Goal: Browse casually

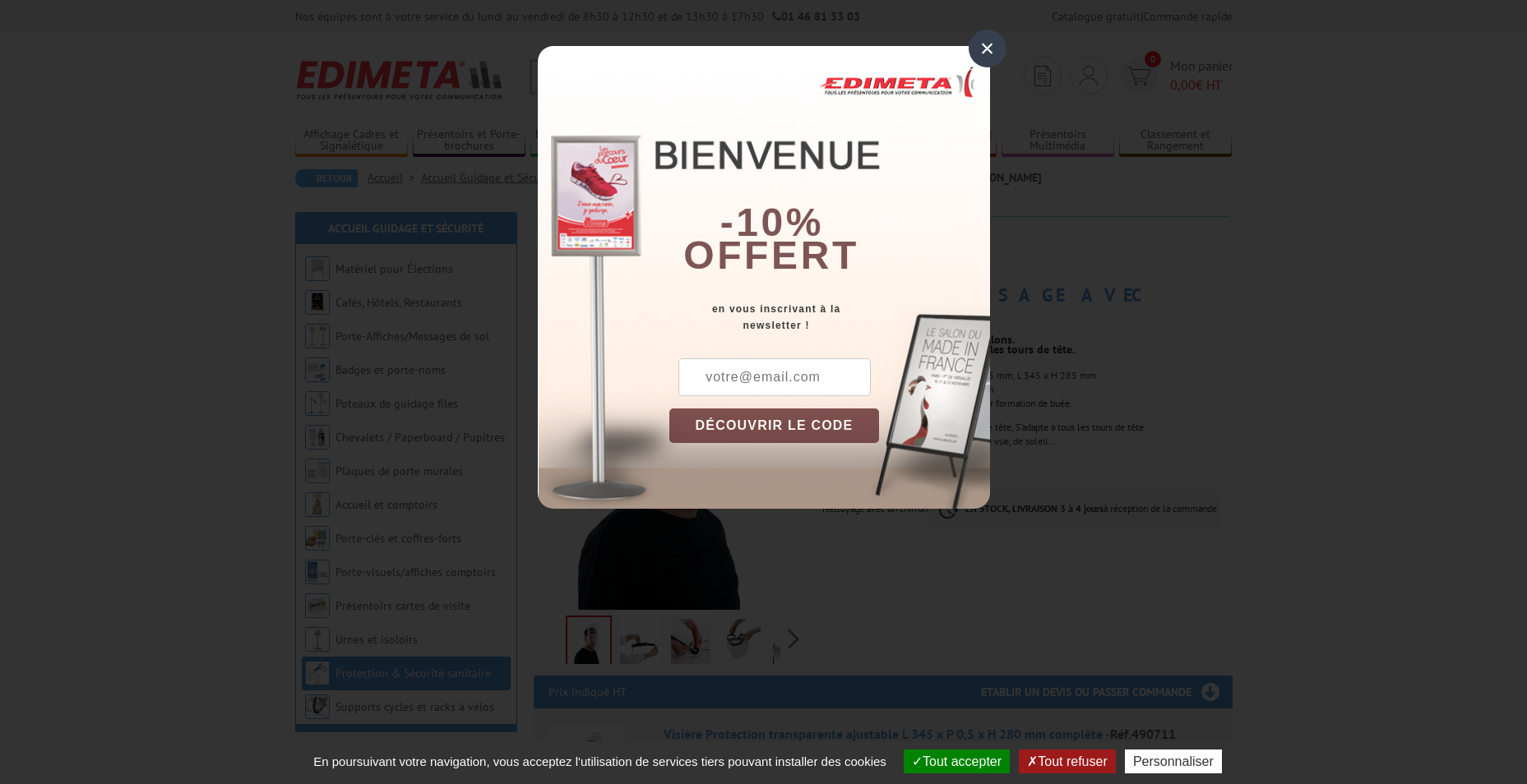
click at [987, 45] on div "×" at bounding box center [988, 48] width 38 height 38
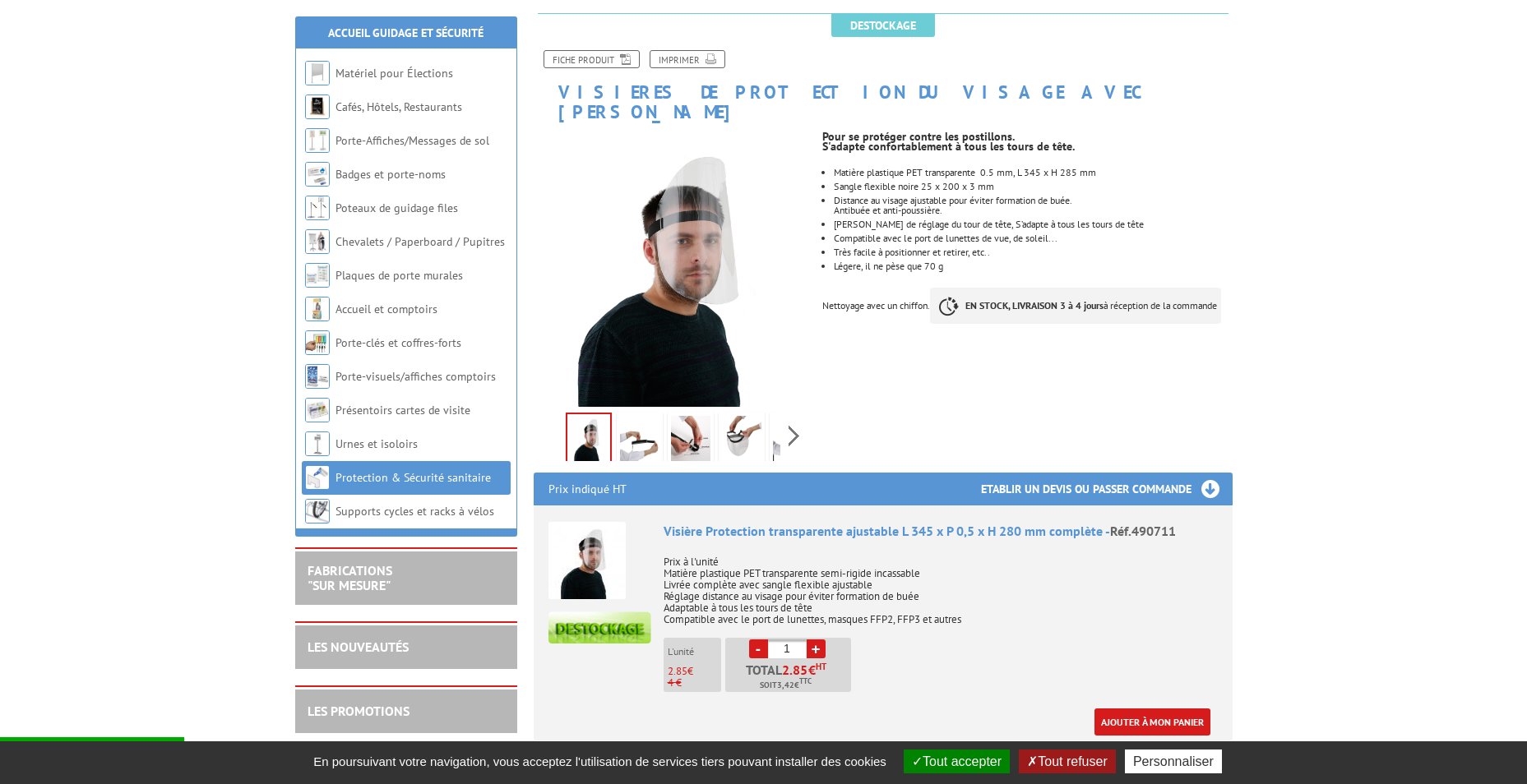
scroll to position [214, 0]
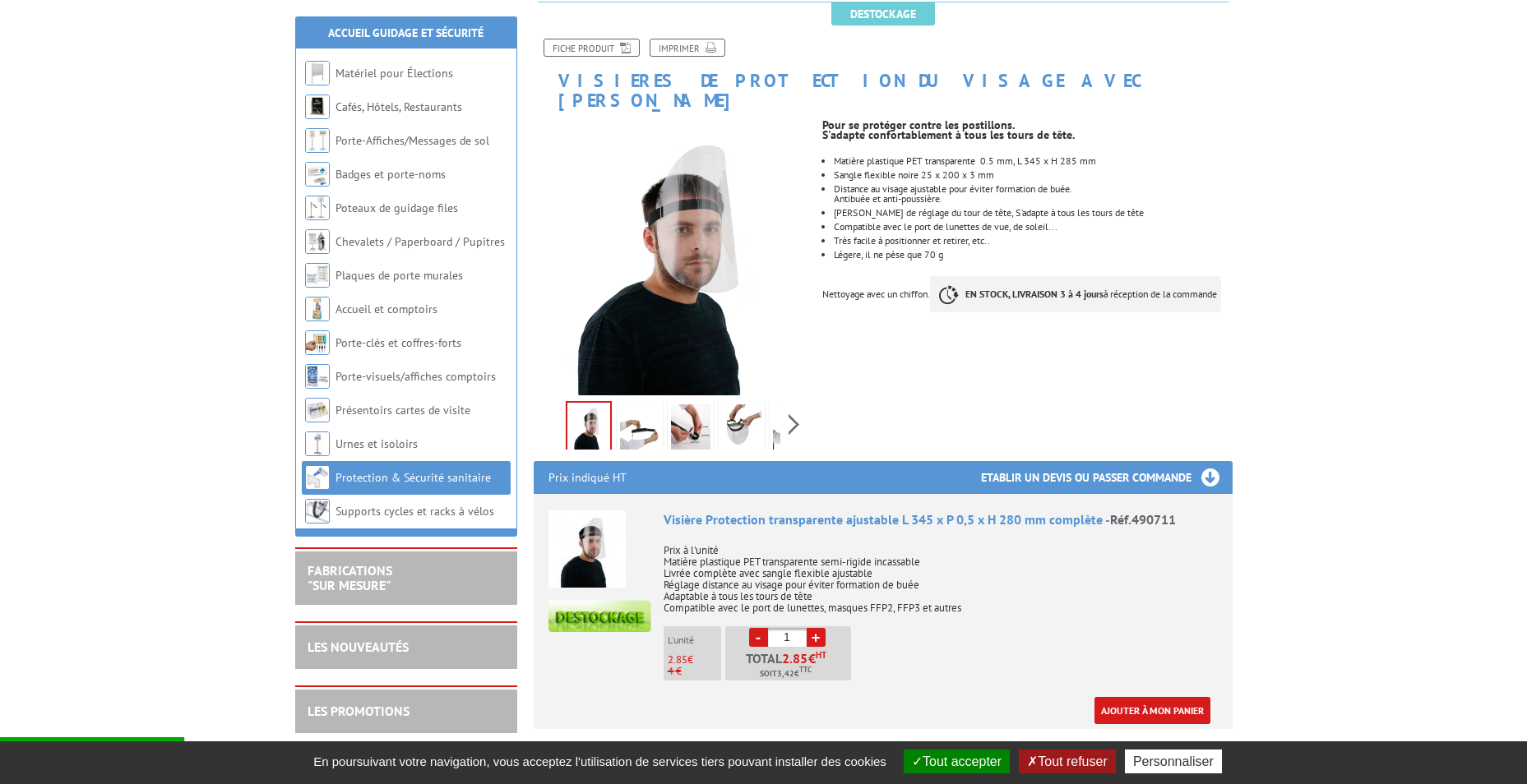
click at [617, 421] on link at bounding box center [640, 430] width 46 height 57
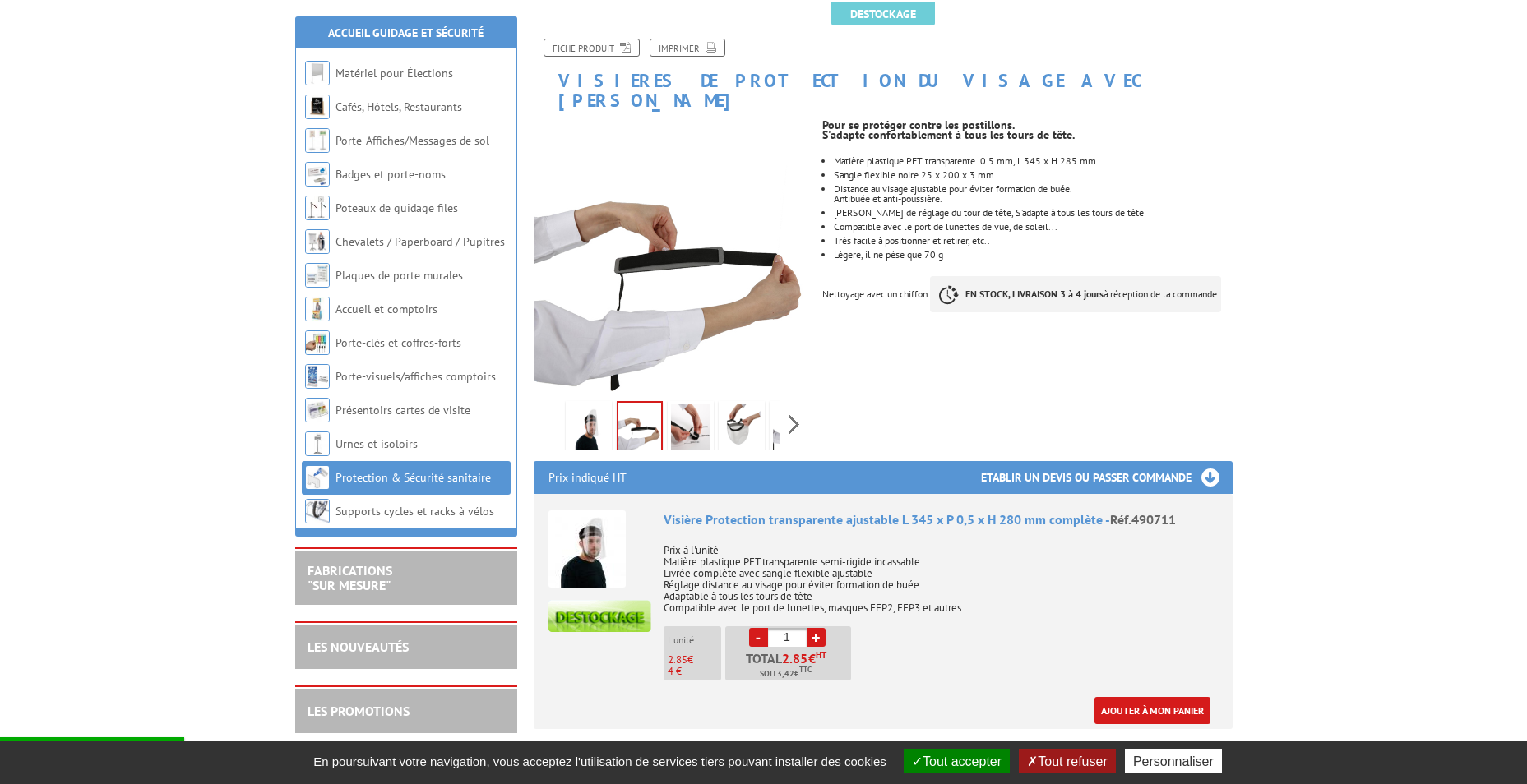
click at [668, 407] on link at bounding box center [690, 430] width 46 height 57
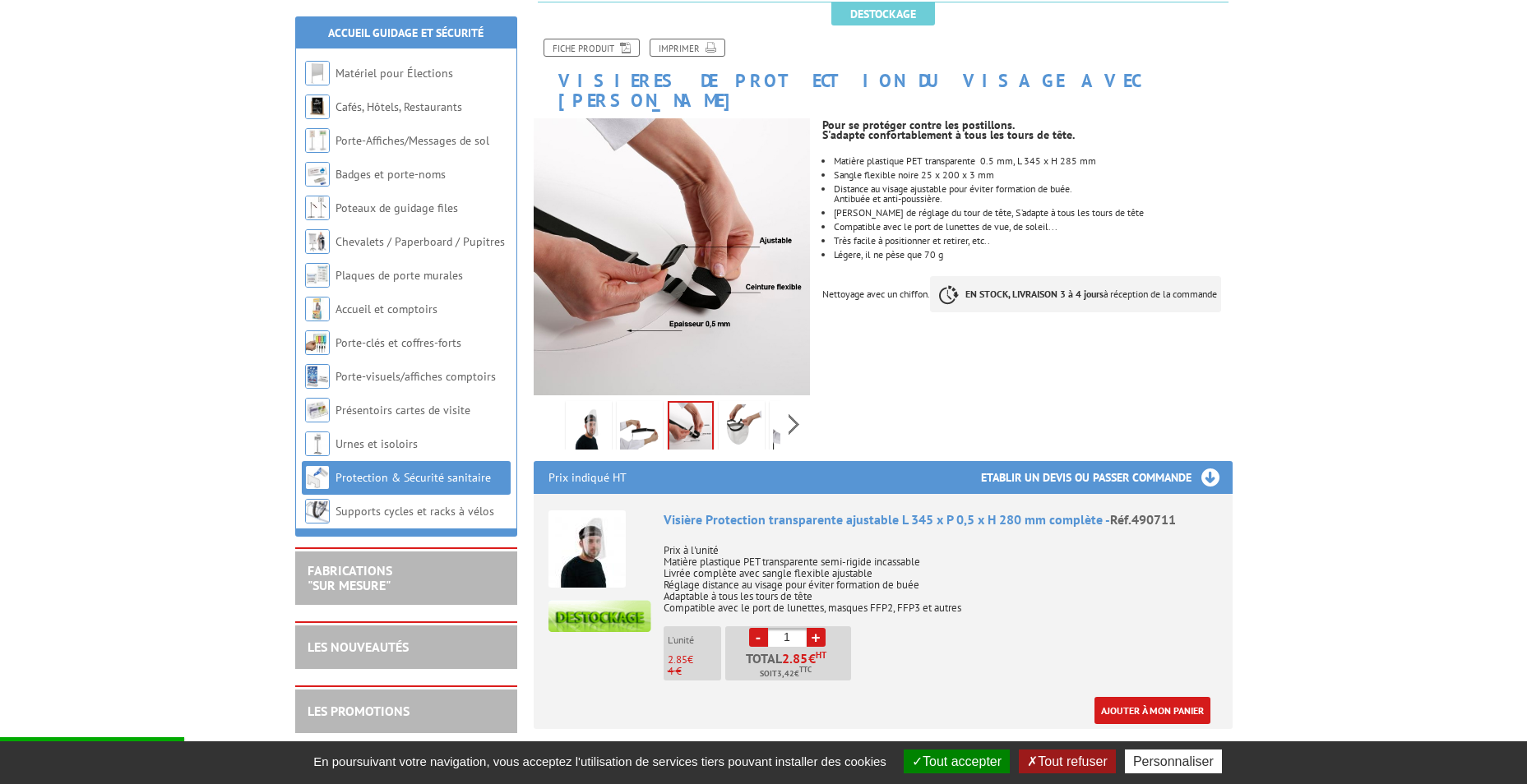
click at [749, 405] on img at bounding box center [742, 431] width 40 height 51
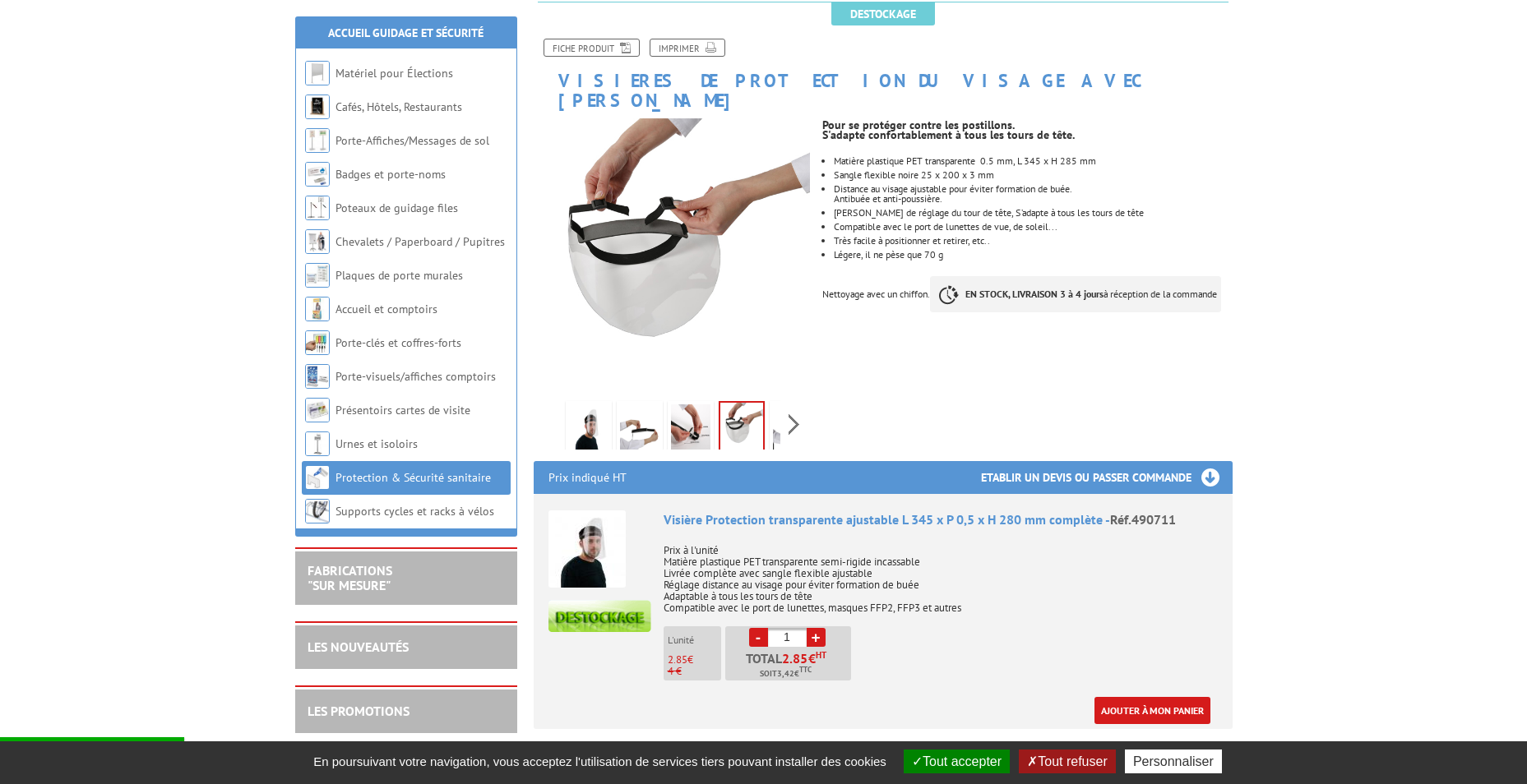
click at [784, 411] on div "Previous Next" at bounding box center [672, 425] width 278 height 57
click at [793, 410] on div "Previous Next" at bounding box center [672, 425] width 278 height 57
click at [752, 411] on img at bounding box center [756, 431] width 40 height 51
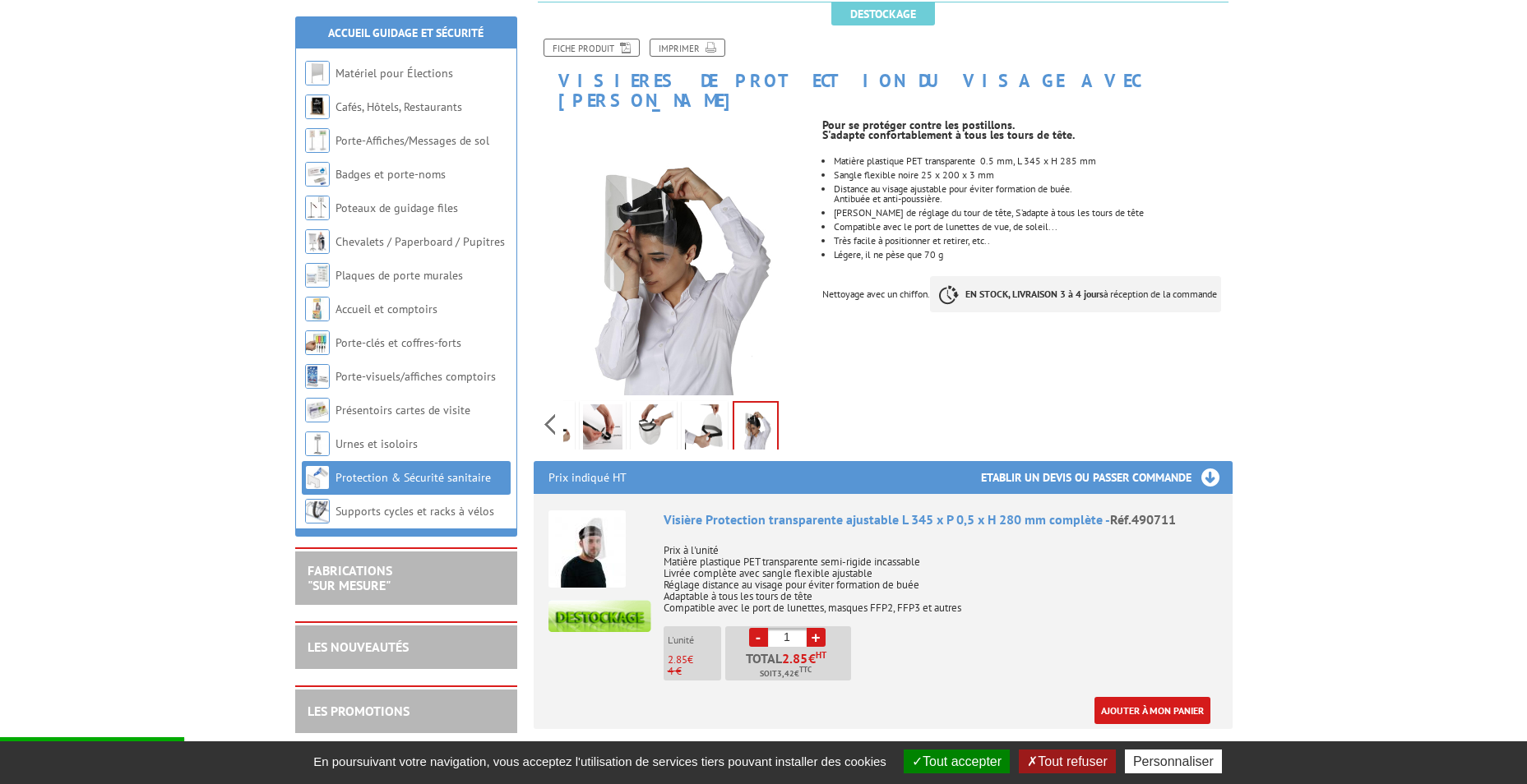
click at [682, 419] on link at bounding box center [704, 430] width 46 height 57
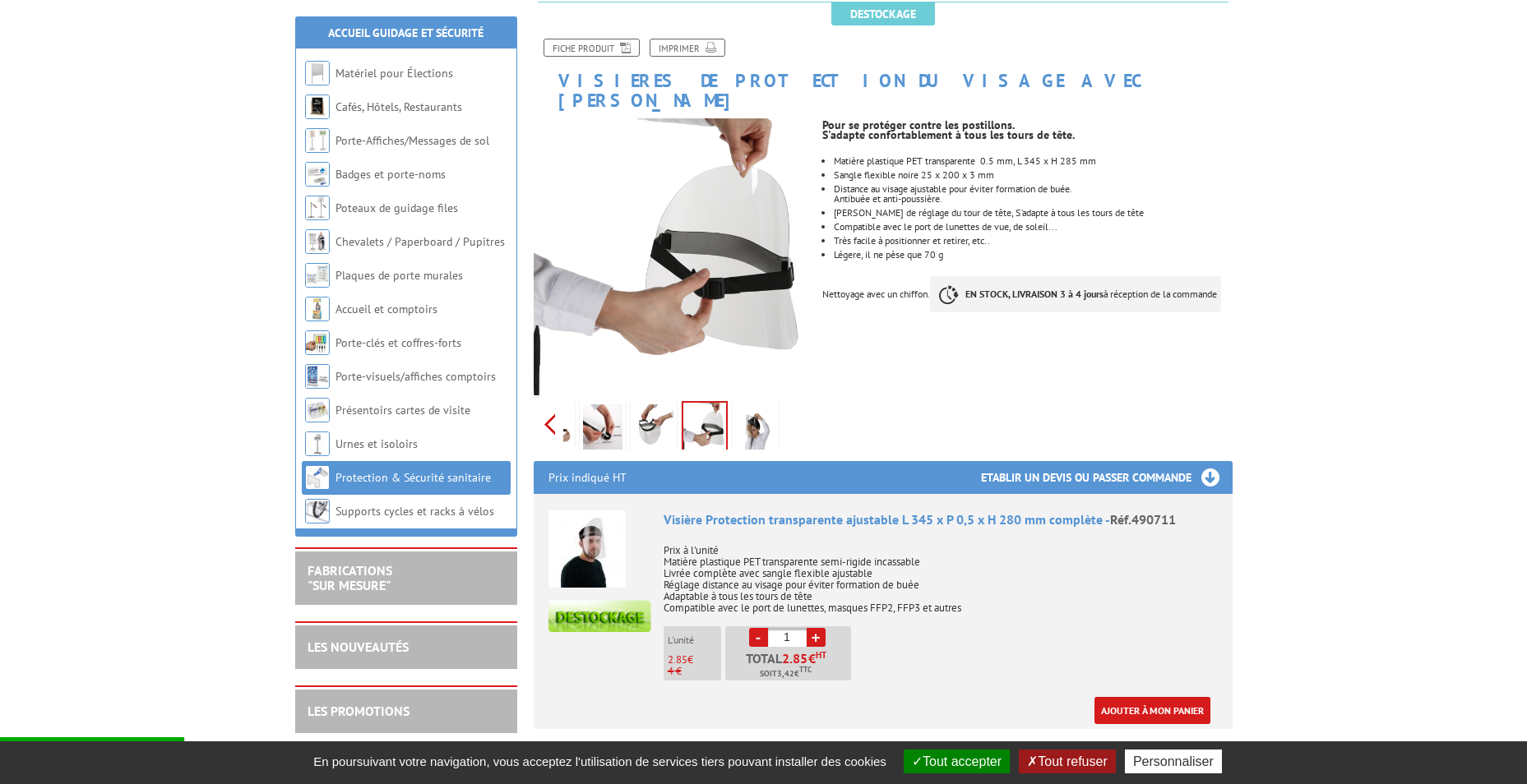
click at [547, 414] on div "Previous Next" at bounding box center [672, 425] width 278 height 57
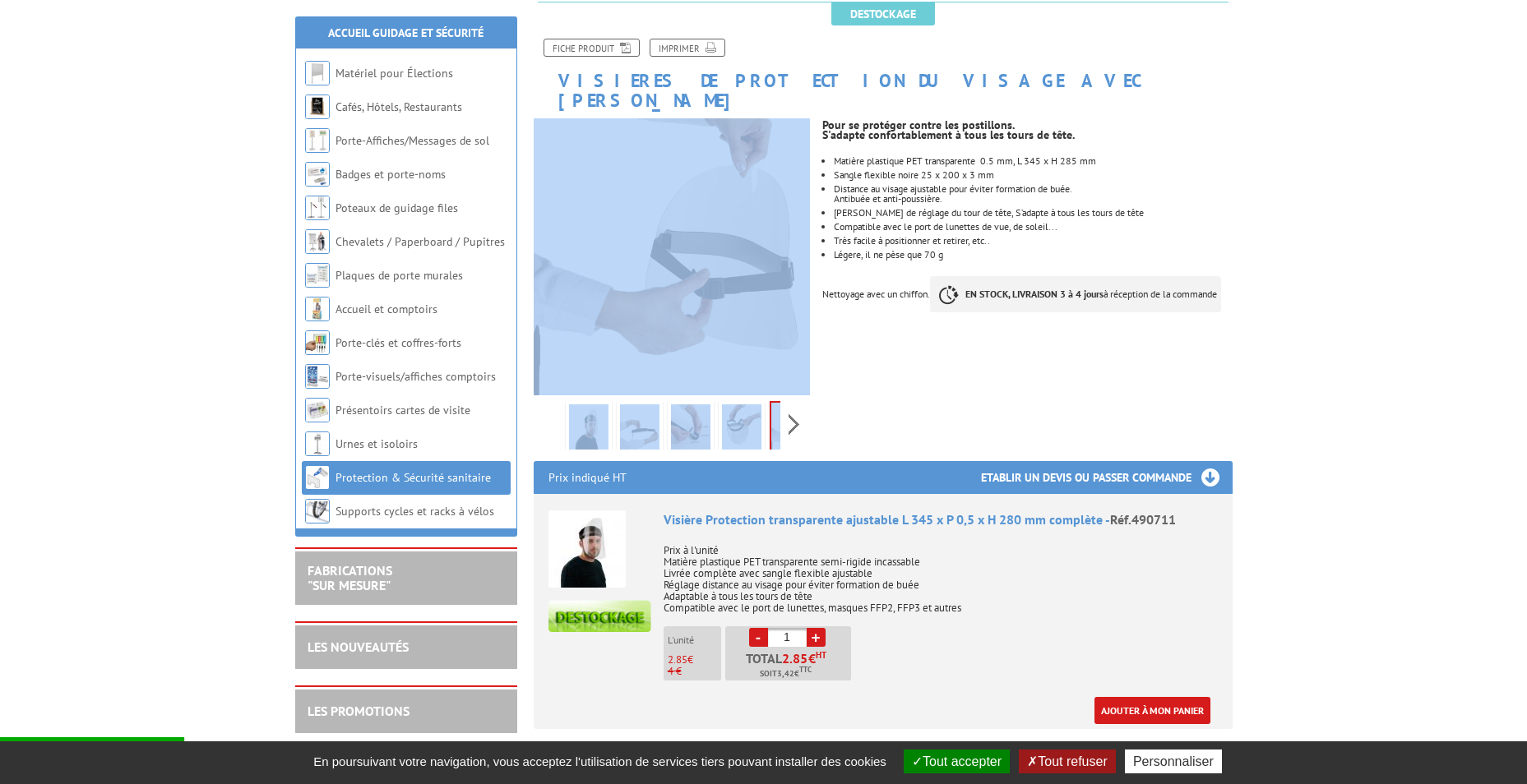
click at [547, 414] on div "Previous Next" at bounding box center [672, 425] width 278 height 57
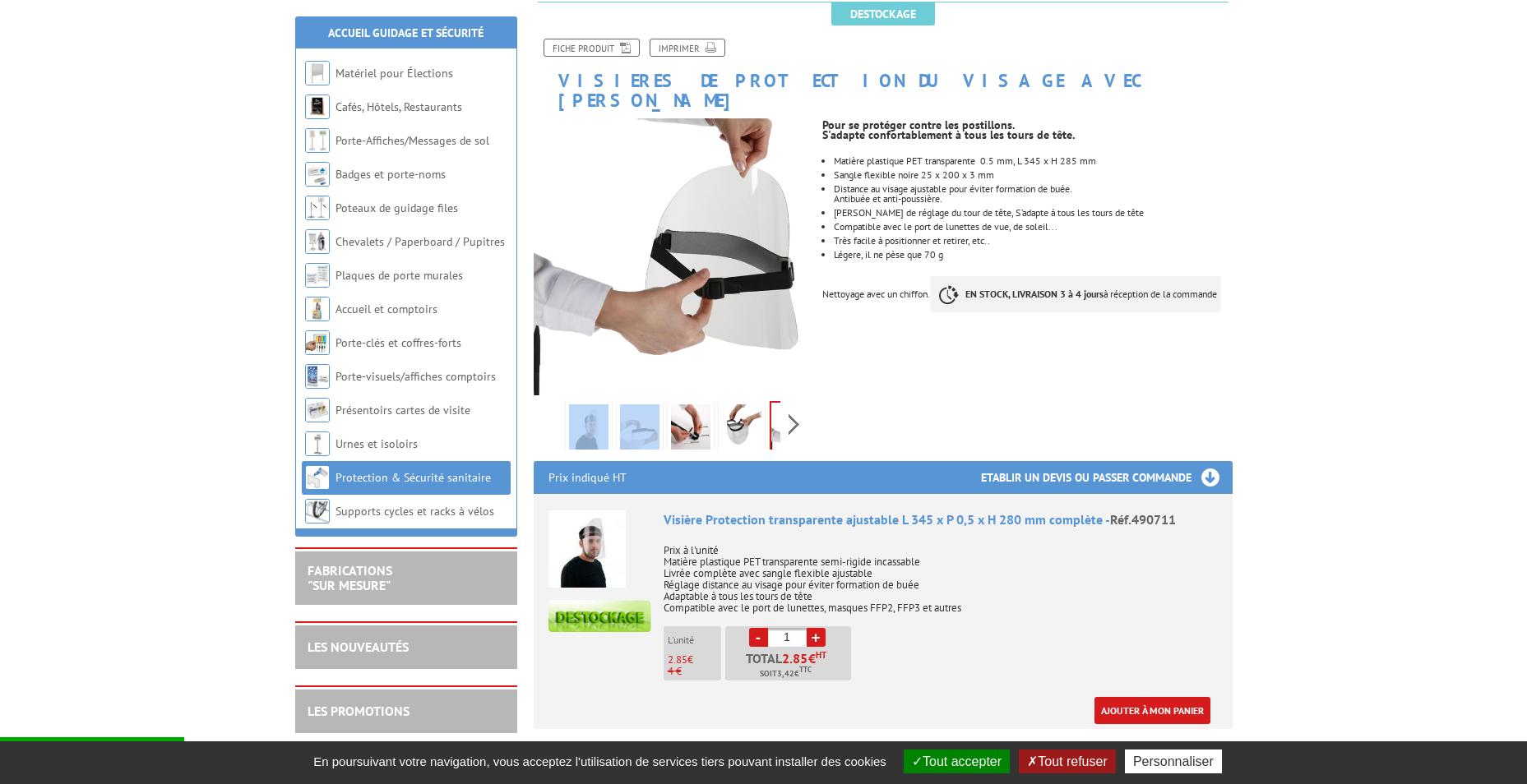
click at [547, 414] on div "Previous Next" at bounding box center [672, 425] width 278 height 57
drag, startPoint x: 547, startPoint y: 414, endPoint x: 588, endPoint y: 408, distance: 41.4
click at [588, 408] on img at bounding box center [589, 431] width 40 height 51
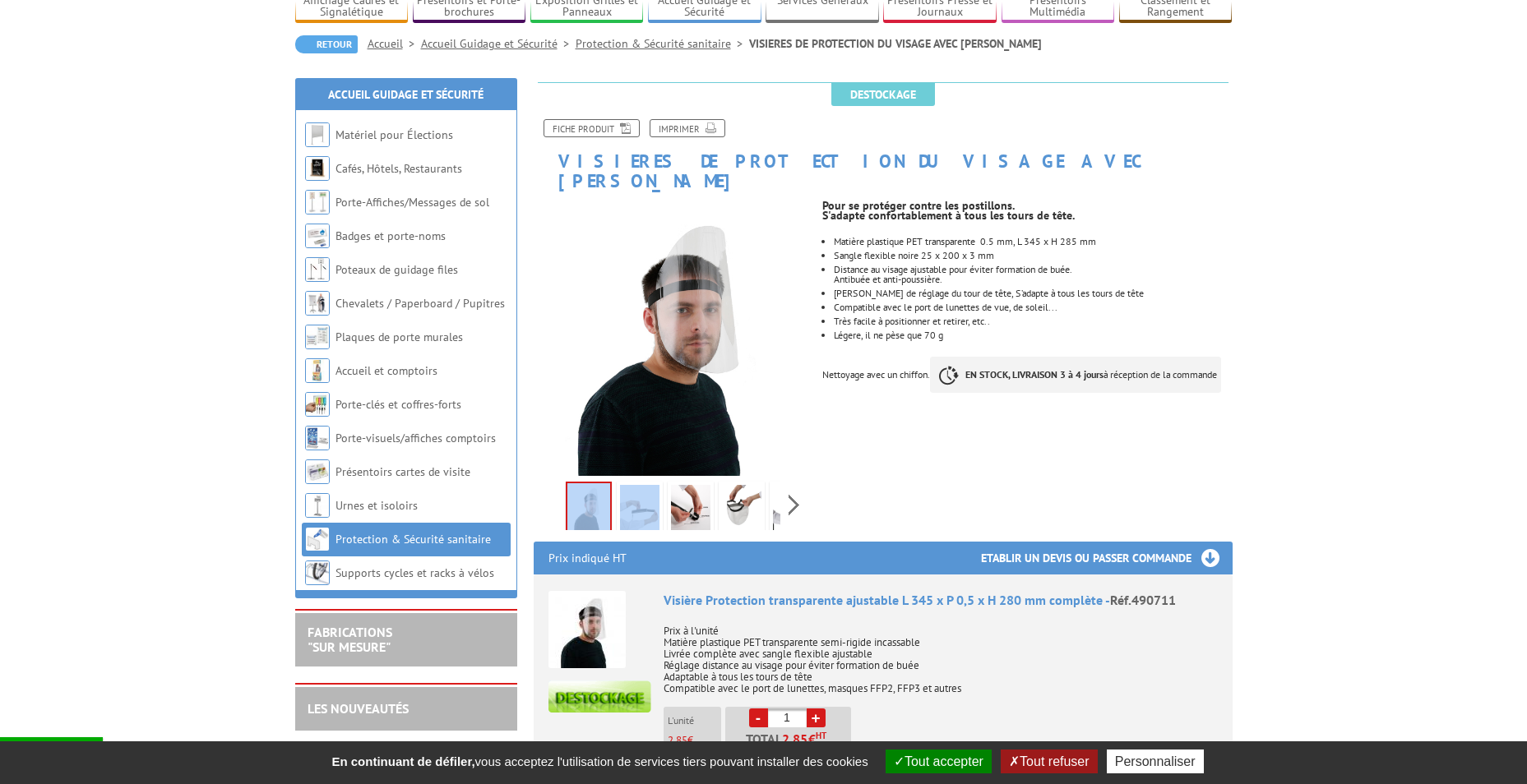
scroll to position [88, 0]
